Goal: Find specific page/section: Find specific page/section

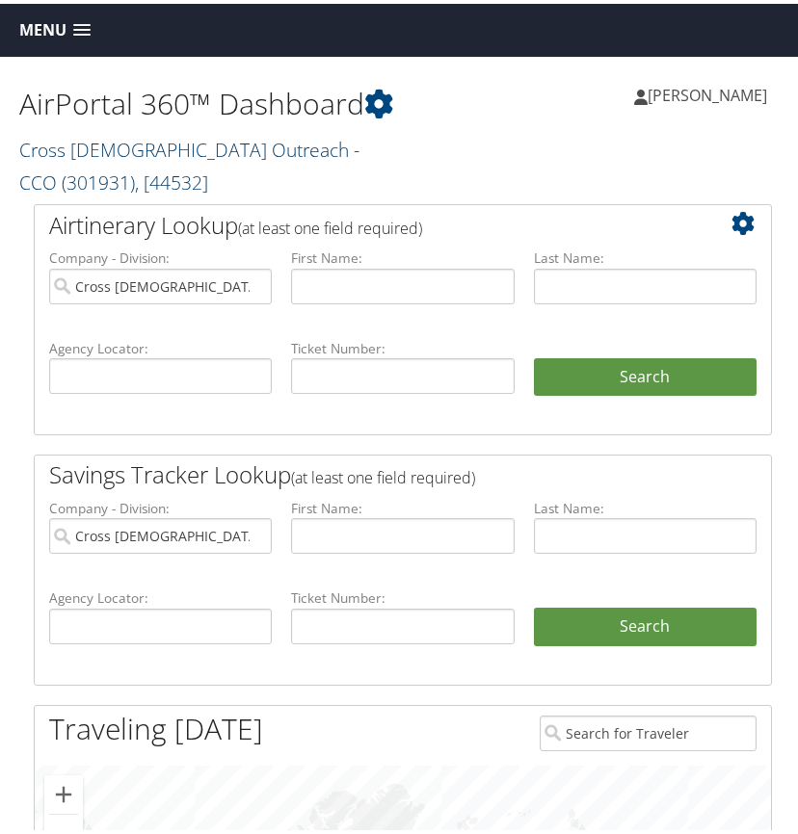
click at [72, 155] on link "Cross Catholic Outreach - CCO ( 301931 ) , [ 44532 ]" at bounding box center [189, 162] width 340 height 59
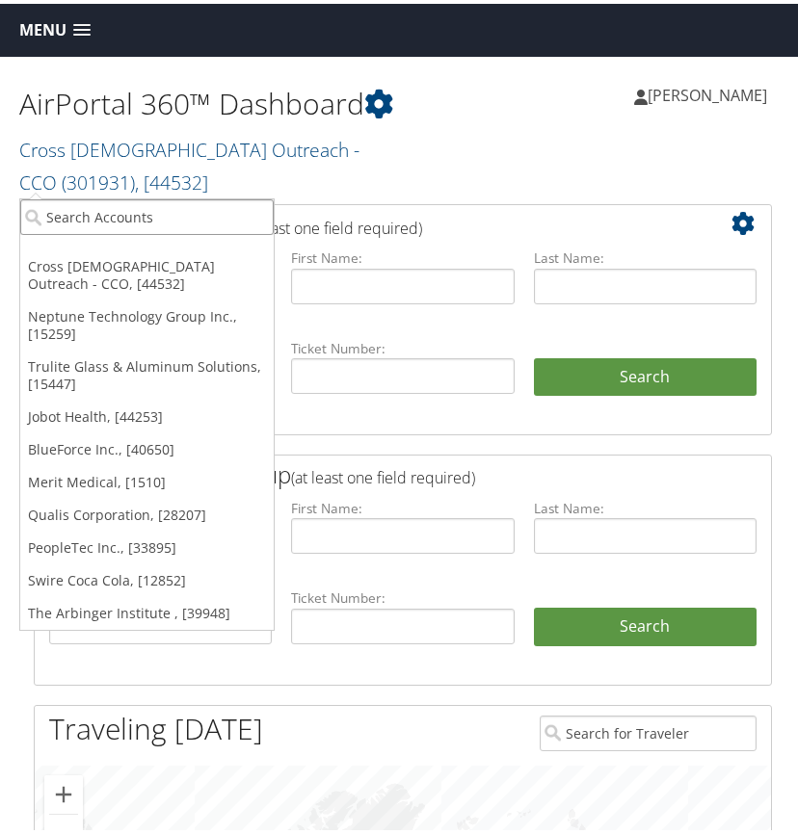
click at [79, 210] on input "search" at bounding box center [146, 214] width 253 height 36
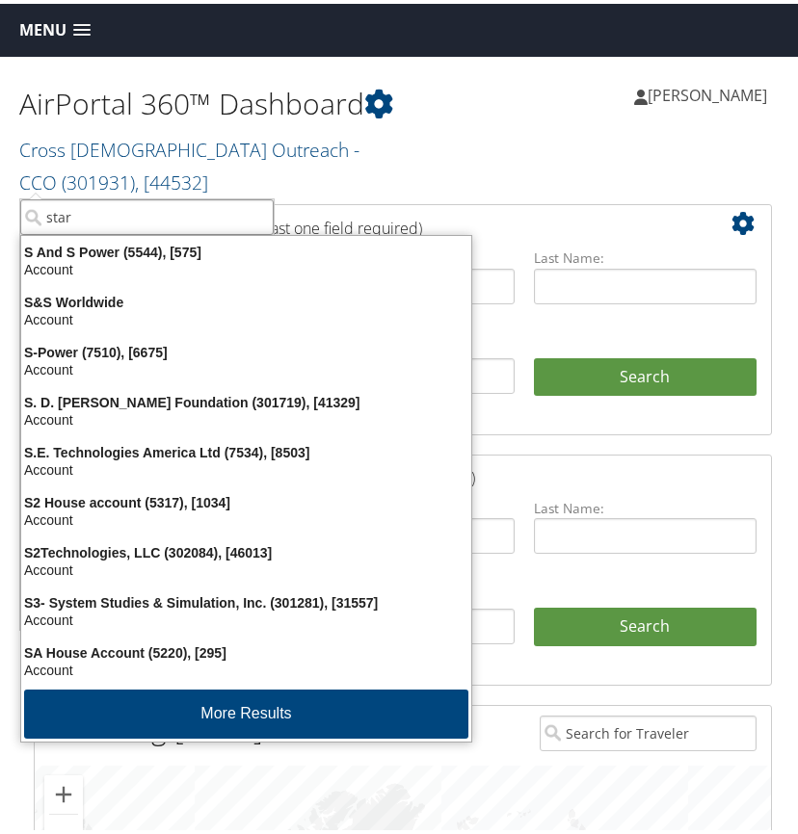
type input "stark"
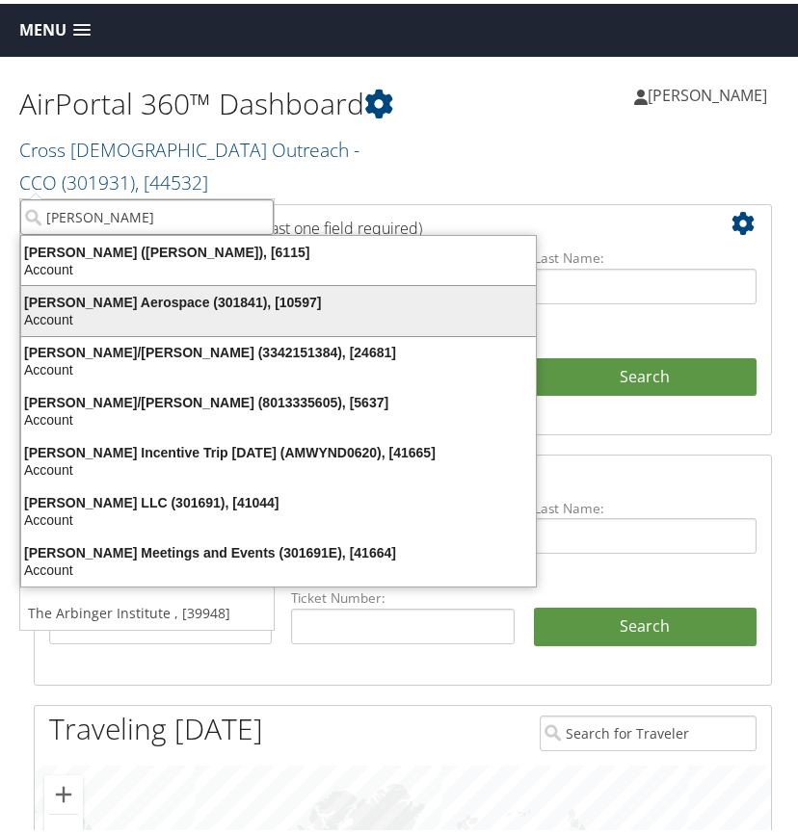
click at [83, 303] on div "Stark Aerospace (301841), [10597]" at bounding box center [279, 298] width 538 height 17
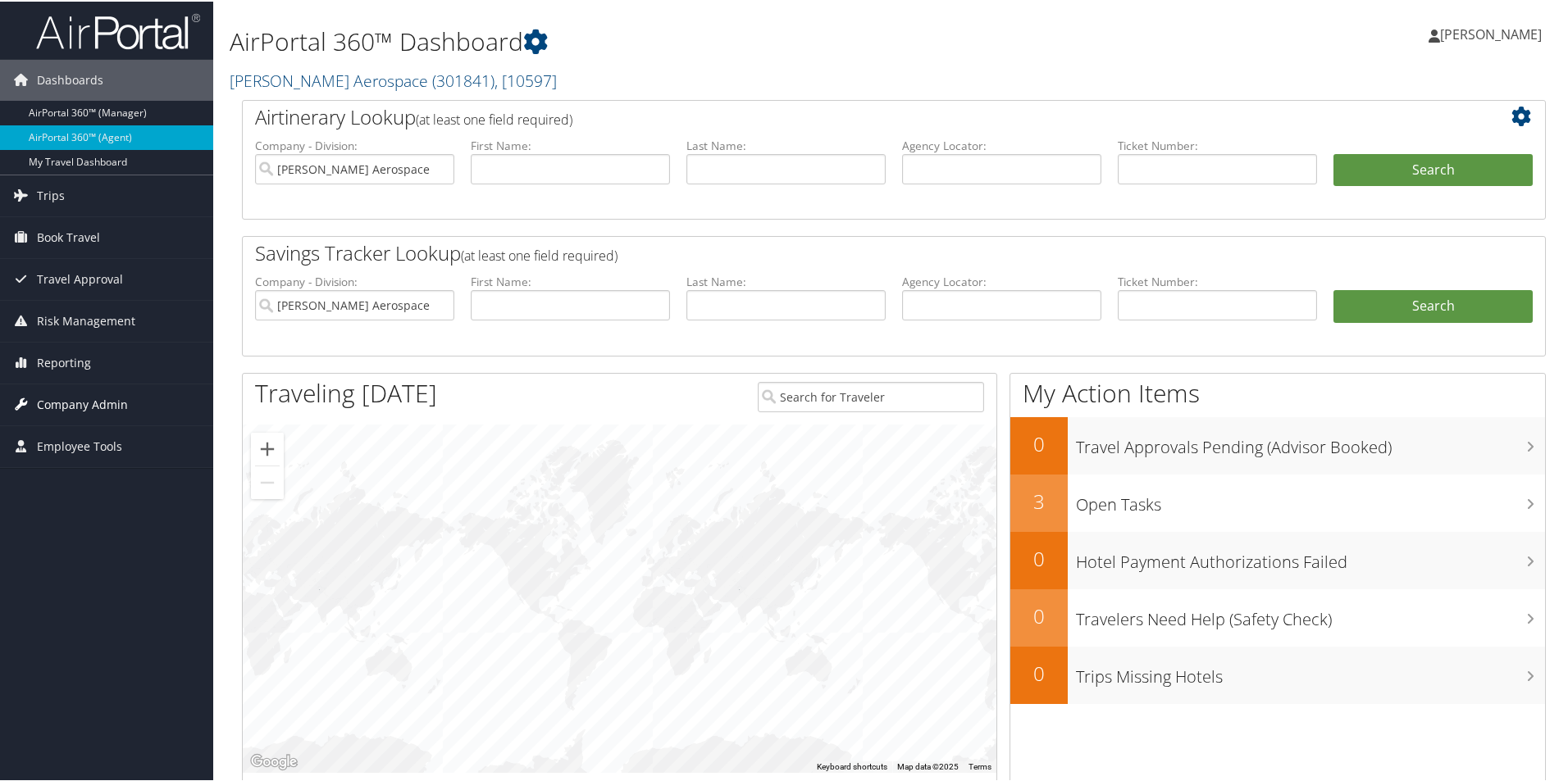
click at [71, 404] on span "Company Admin" at bounding box center [82, 403] width 91 height 41
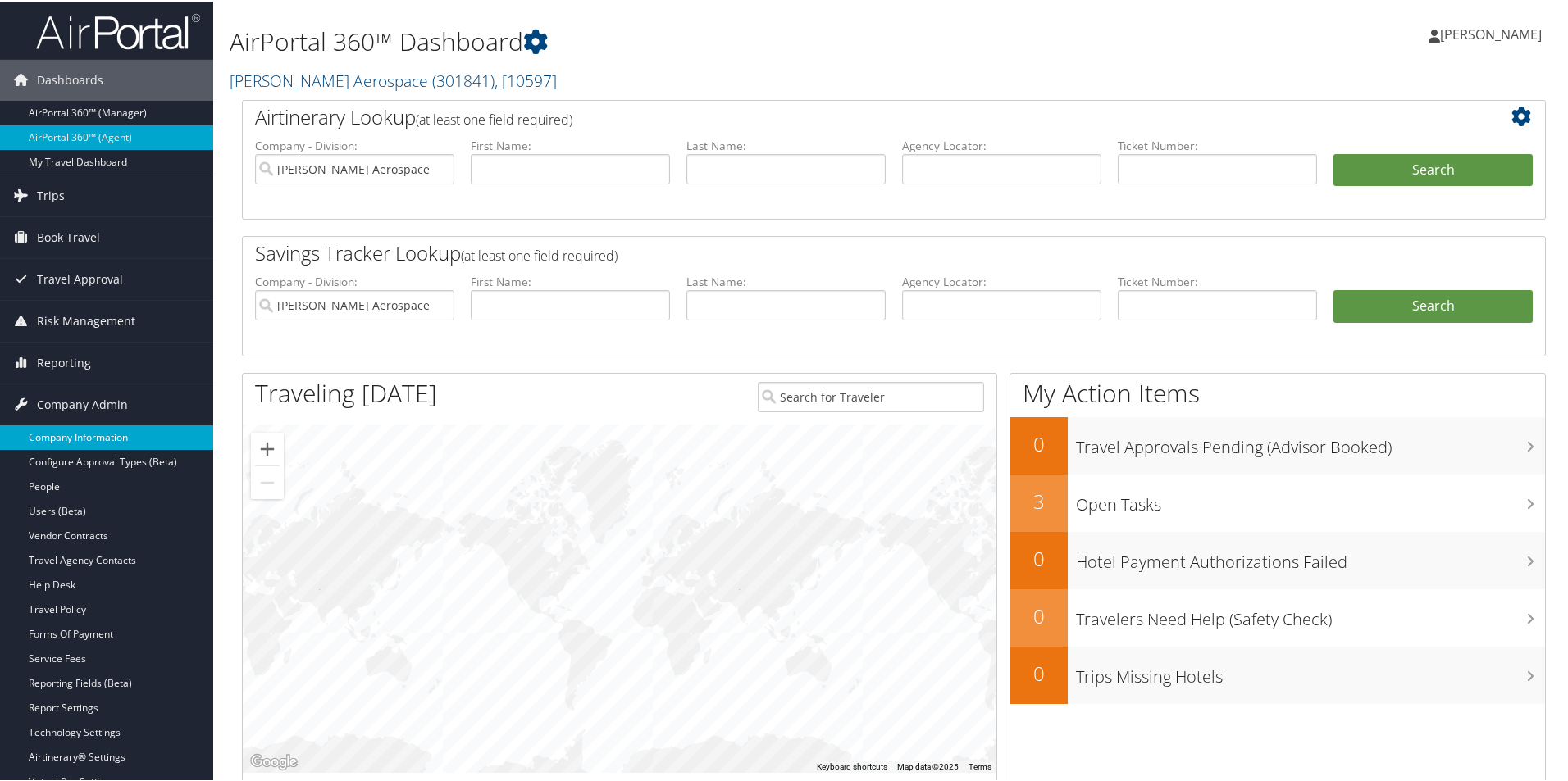
click at [92, 437] on link "Company Information" at bounding box center [106, 436] width 213 height 25
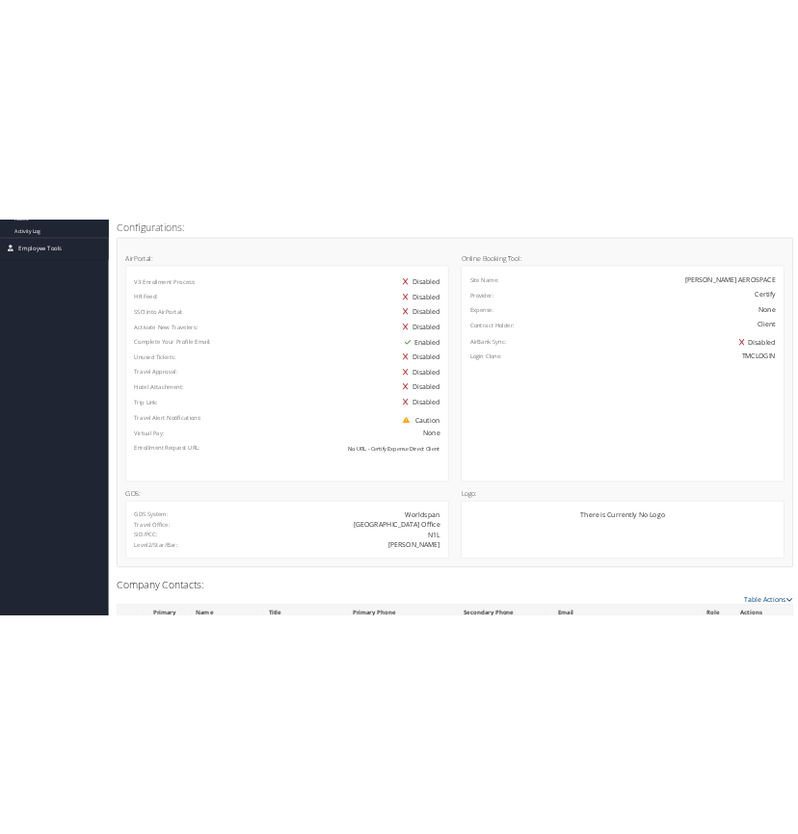
scroll to position [674, 0]
